Goal: Information Seeking & Learning: Learn about a topic

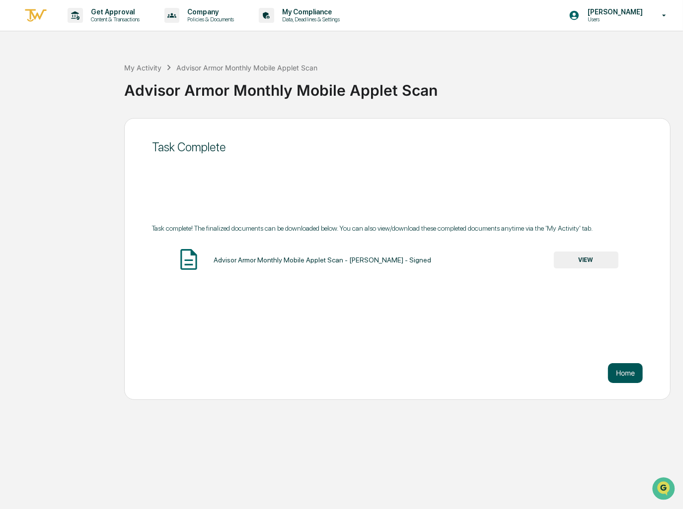
click at [619, 370] on button "Home" at bounding box center [625, 373] width 35 height 20
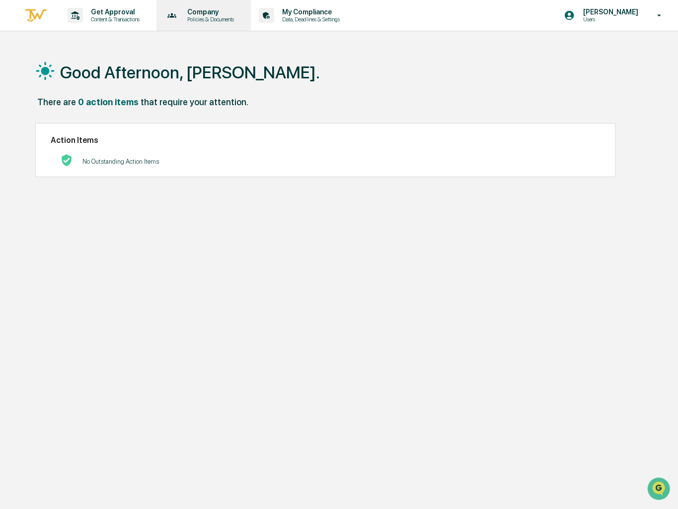
click at [190, 25] on div "Company Policies & Documents" at bounding box center [202, 15] width 85 height 31
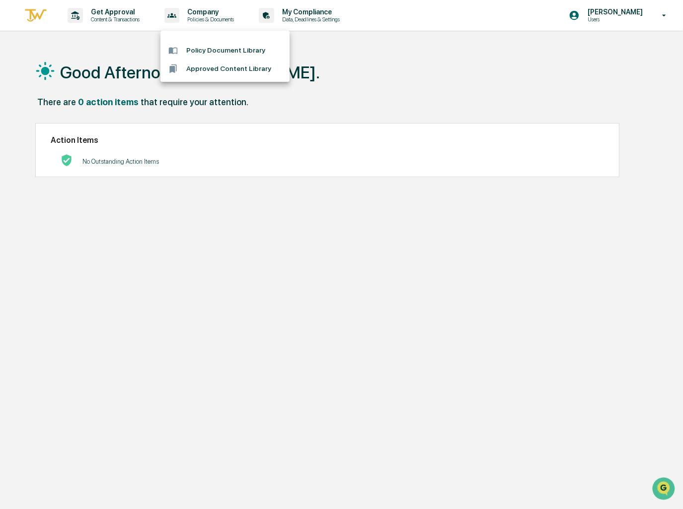
click at [211, 54] on li "Policy Document Library" at bounding box center [224, 50] width 129 height 18
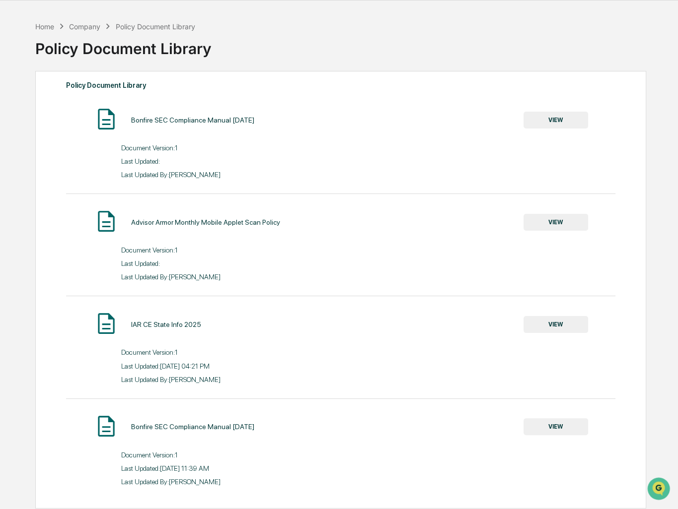
scroll to position [47, 0]
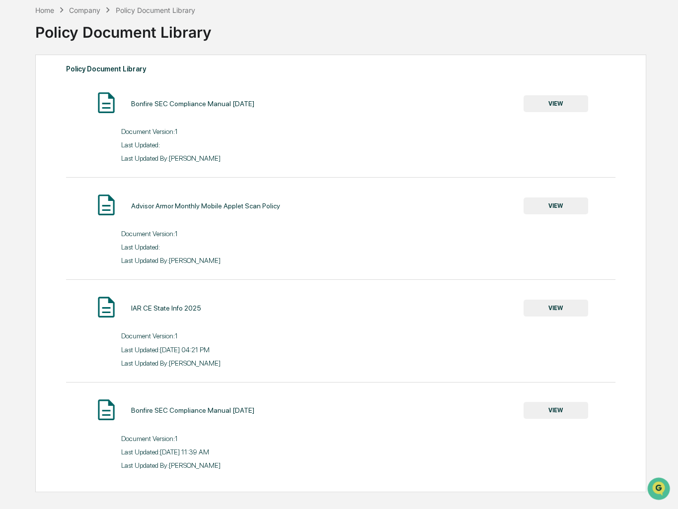
click at [558, 105] on button "VIEW" at bounding box center [555, 103] width 65 height 17
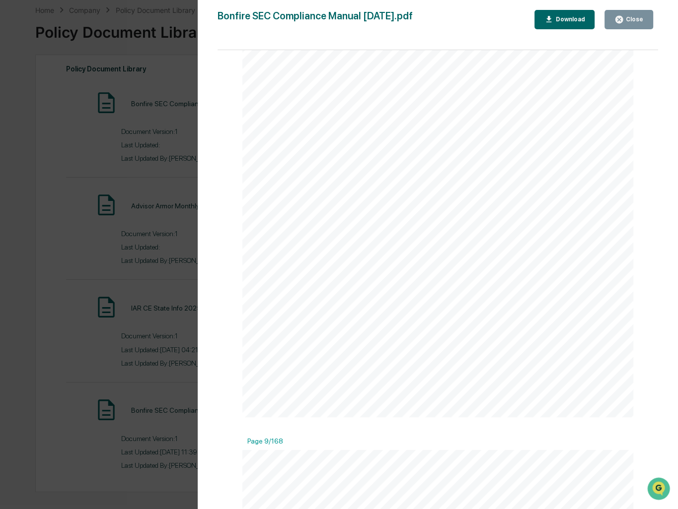
scroll to position [4121, 0]
drag, startPoint x: 35, startPoint y: 257, endPoint x: 97, endPoint y: 236, distance: 65.8
click at [35, 256] on div "Version History [DATE] 05:05 PM [PERSON_NAME] Bonfire SEC Compliance Manual [DA…" at bounding box center [339, 254] width 678 height 509
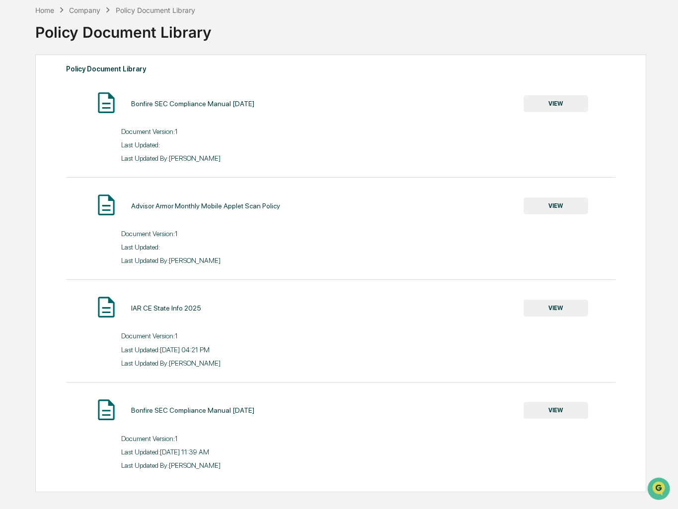
click at [100, 235] on div "Document Version: 1" at bounding box center [340, 230] width 549 height 13
click at [561, 208] on button "VIEW" at bounding box center [555, 206] width 65 height 17
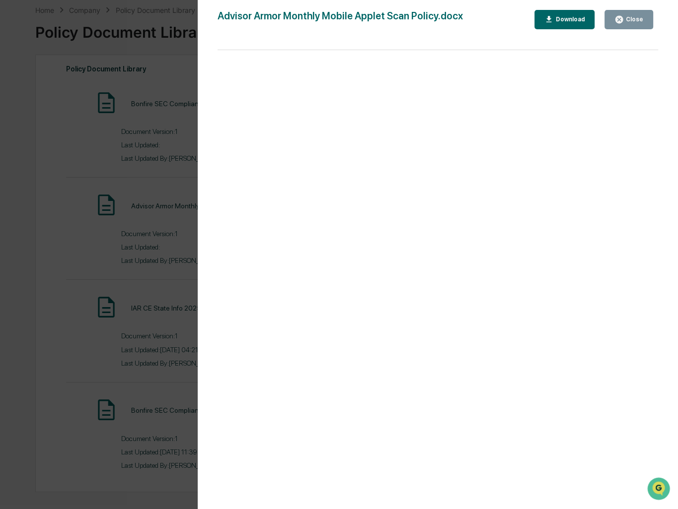
click at [636, 16] on div "Close" at bounding box center [633, 19] width 19 height 7
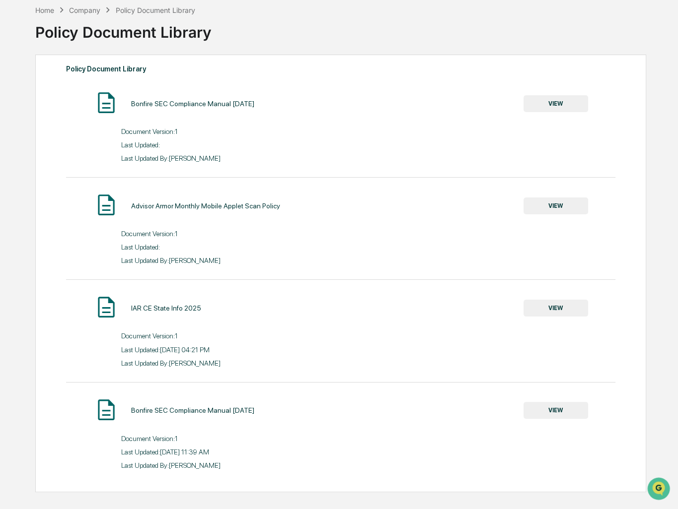
click at [558, 105] on button "VIEW" at bounding box center [555, 103] width 65 height 17
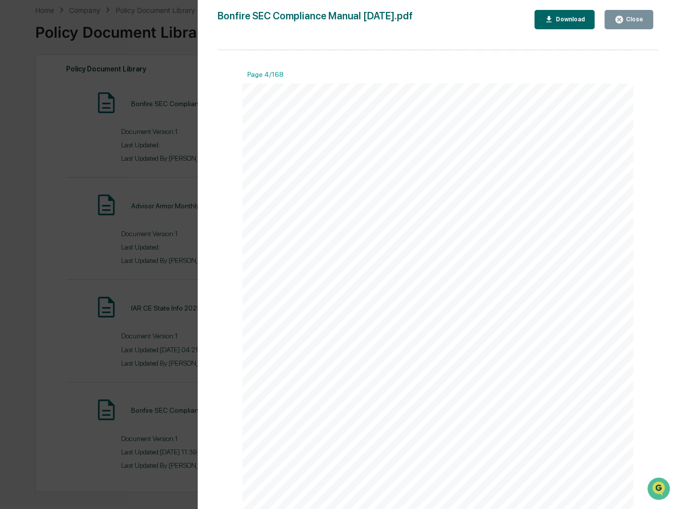
scroll to position [1539, 0]
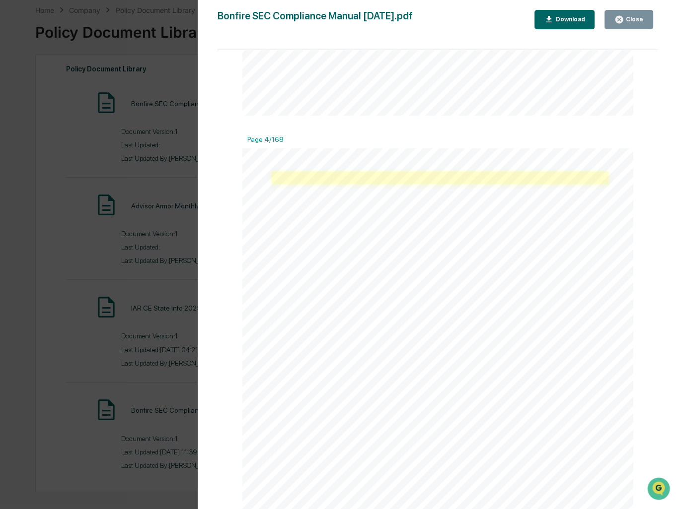
click at [339, 179] on link at bounding box center [440, 177] width 337 height 12
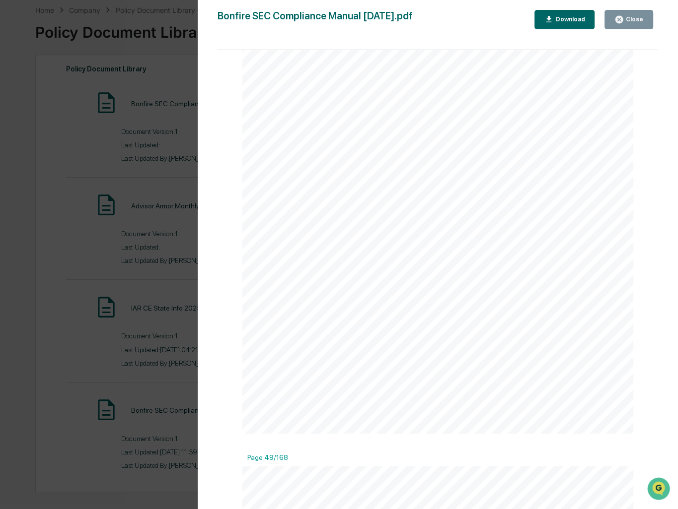
scroll to position [25791, 0]
click at [149, 259] on div "Version History [DATE] 05:05 PM [PERSON_NAME] Bonfire SEC Compliance Manual [DA…" at bounding box center [339, 254] width 678 height 509
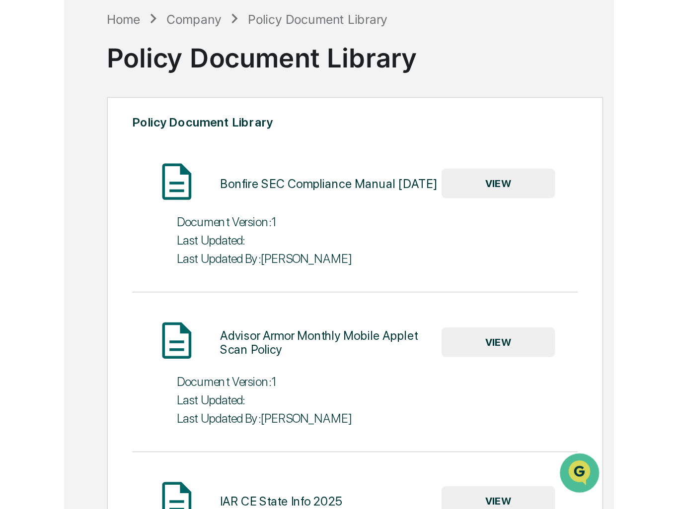
scroll to position [0, 0]
